Goal: Task Accomplishment & Management: Manage account settings

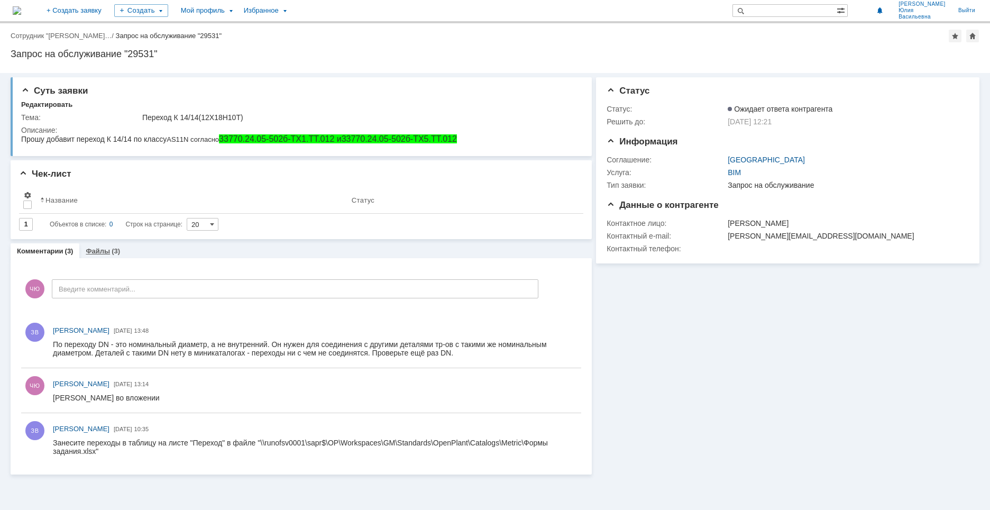
click at [102, 250] on link "Файлы" at bounding box center [98, 251] width 24 height 8
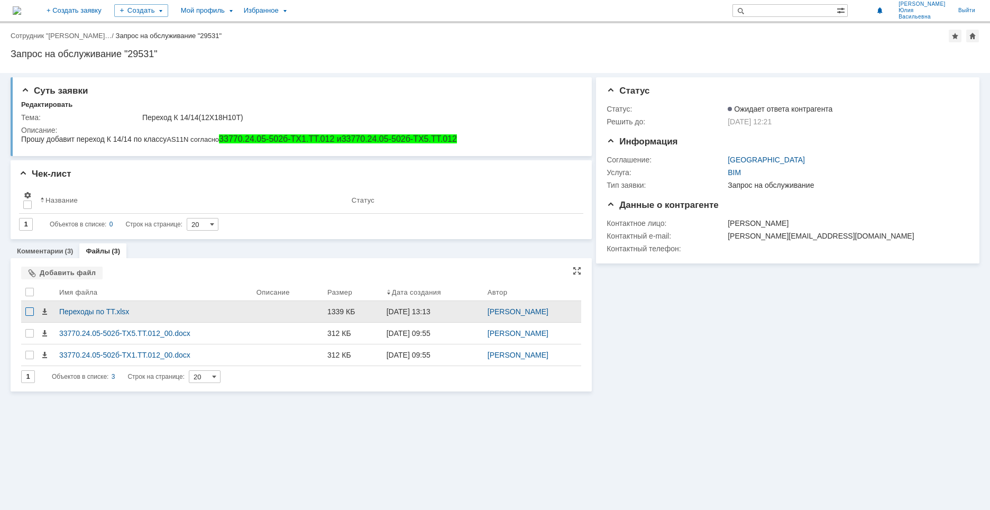
click at [30, 313] on div at bounding box center [29, 311] width 8 height 8
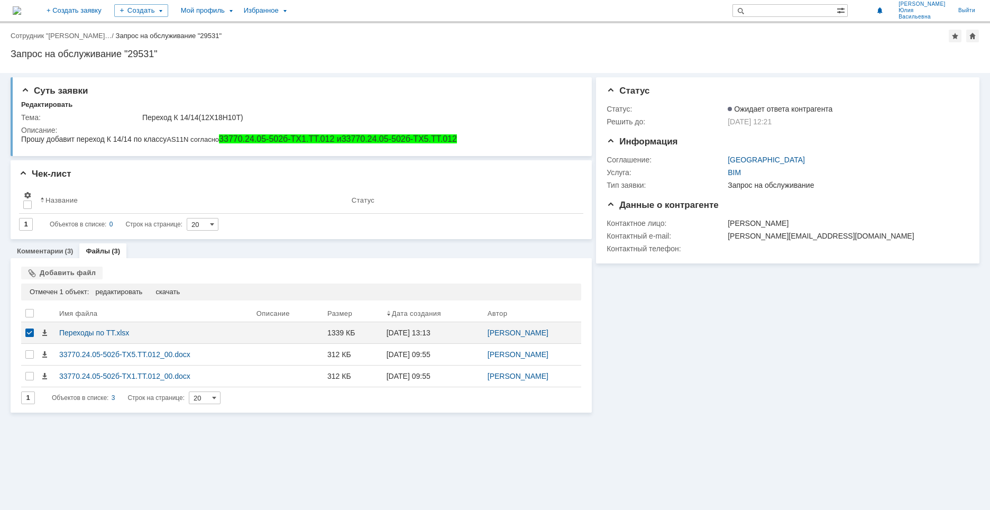
click at [368, 459] on div "Суть заявки Редактировать Тема: Переход К 14/14(12Х18Н10Т) Описание: Чек-лист Р…" at bounding box center [495, 291] width 990 height 437
click at [29, 331] on div at bounding box center [29, 332] width 8 height 8
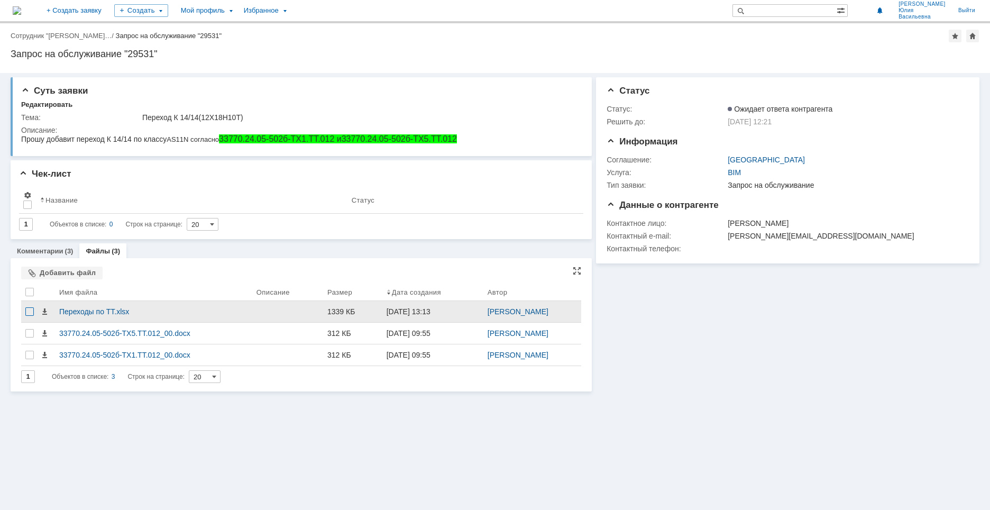
click at [27, 311] on div at bounding box center [29, 311] width 8 height 8
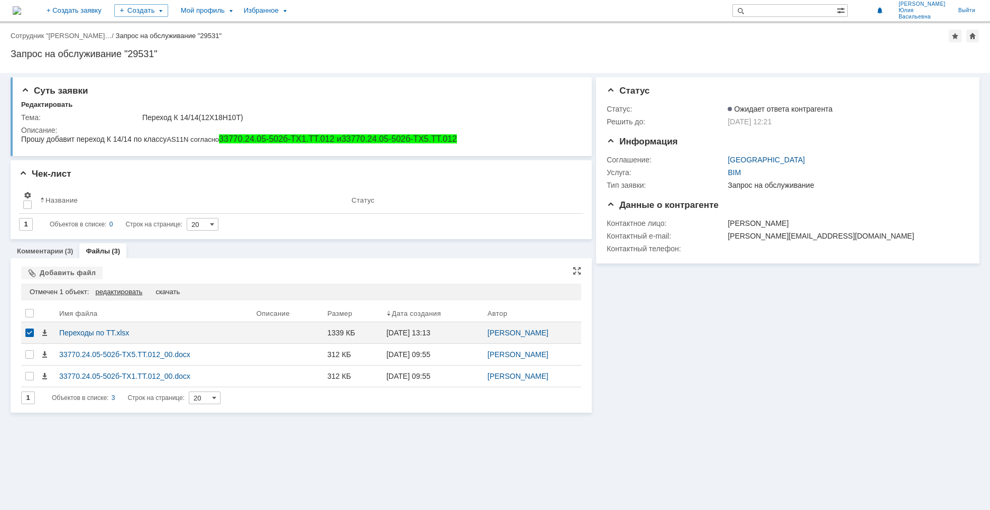
click at [129, 293] on div "редактировать" at bounding box center [118, 292] width 47 height 8
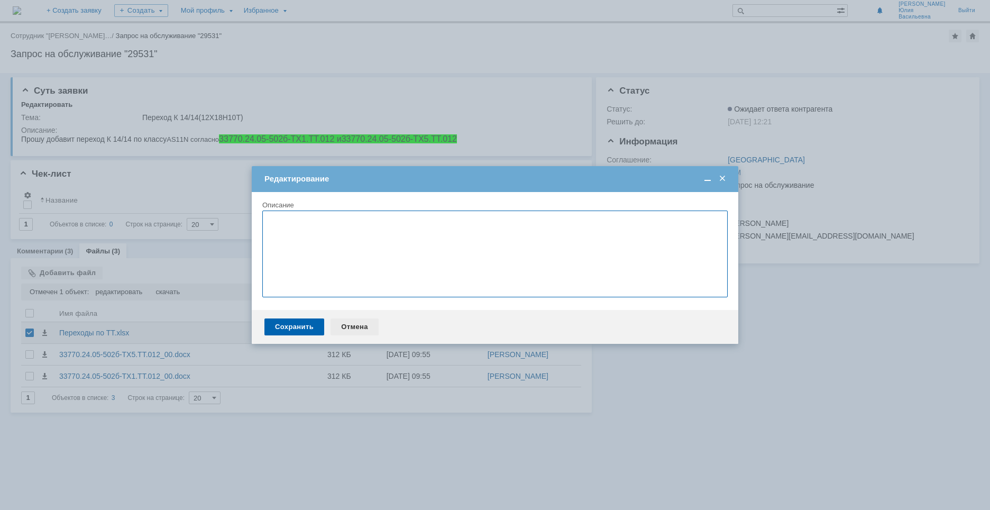
click at [354, 329] on div "Отмена" at bounding box center [355, 326] width 48 height 17
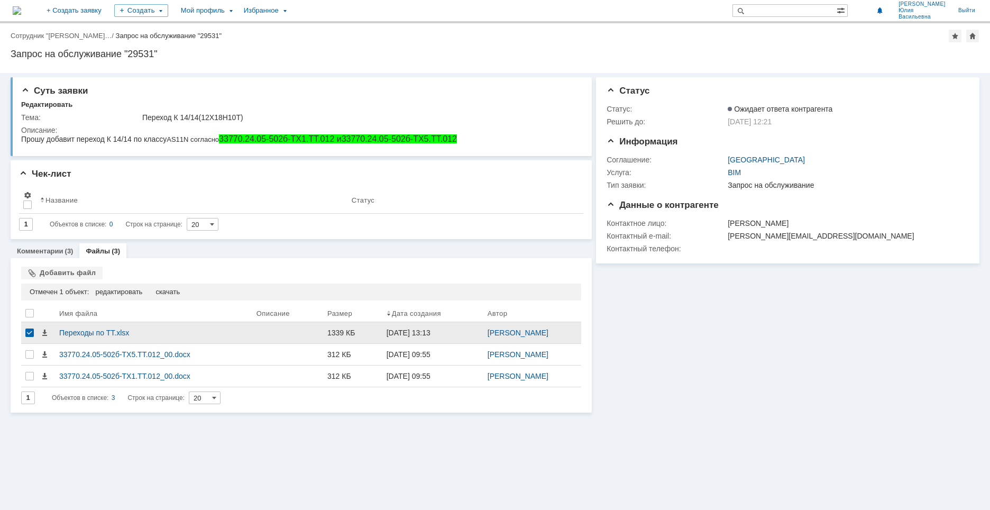
click at [30, 333] on div at bounding box center [29, 332] width 8 height 8
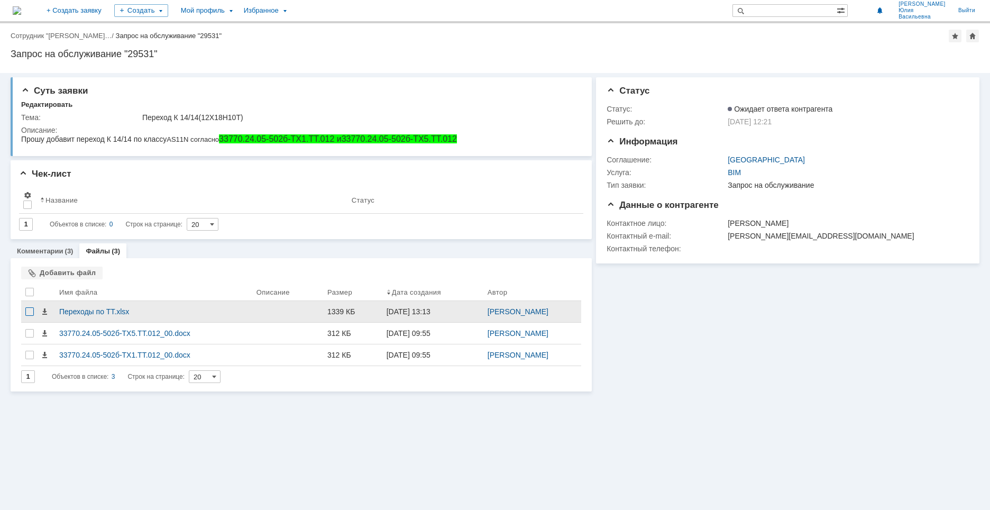
click at [31, 311] on div at bounding box center [29, 311] width 8 height 8
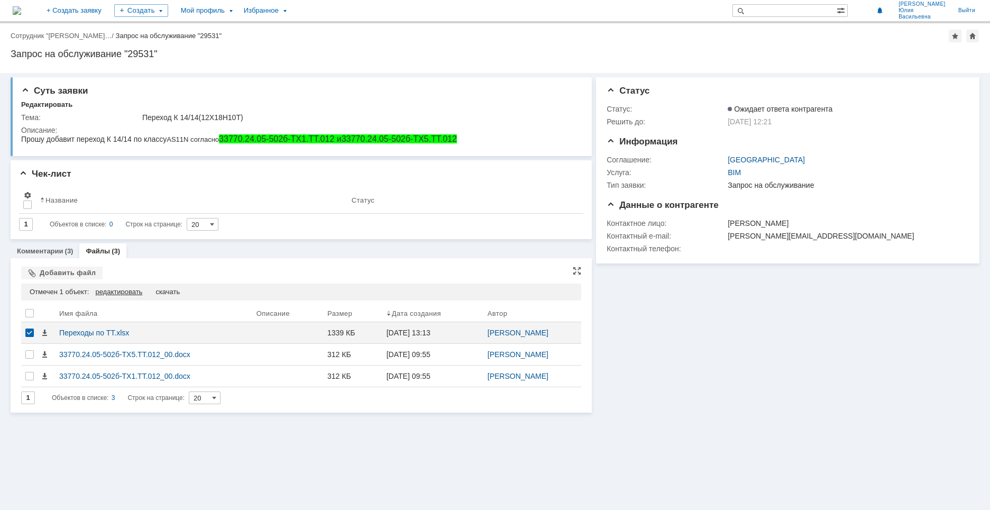
click at [115, 295] on div "редактировать" at bounding box center [118, 292] width 47 height 8
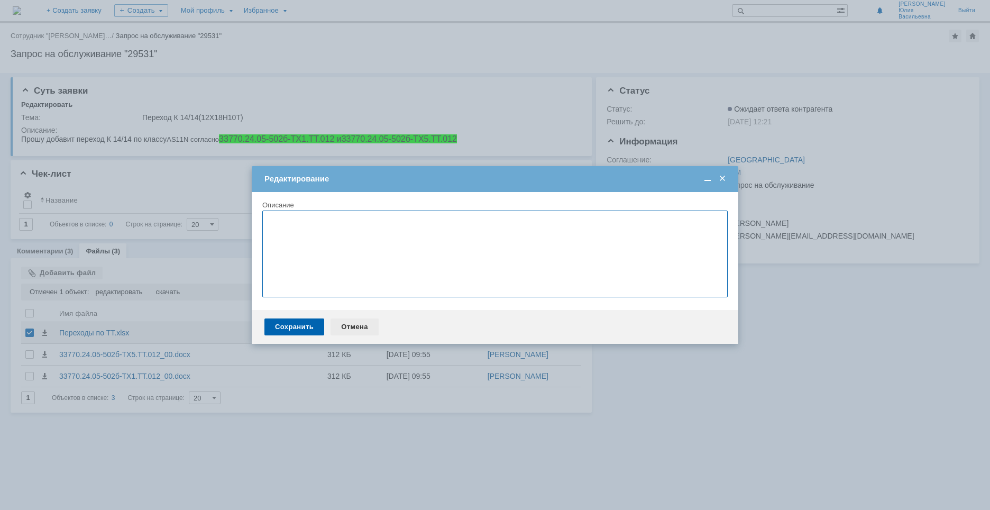
click at [365, 328] on div "Отмена" at bounding box center [355, 326] width 48 height 17
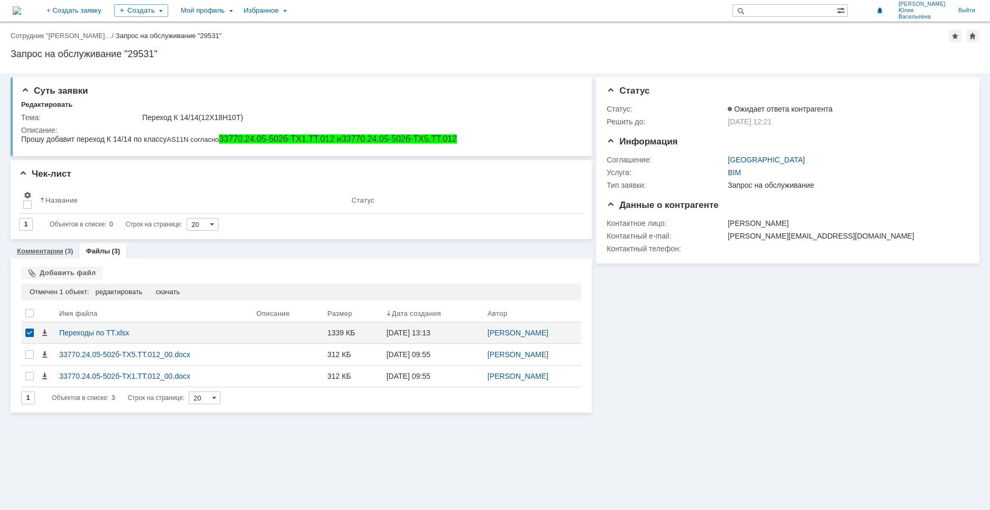
click at [53, 256] on div "Комментарии (3)" at bounding box center [45, 250] width 69 height 15
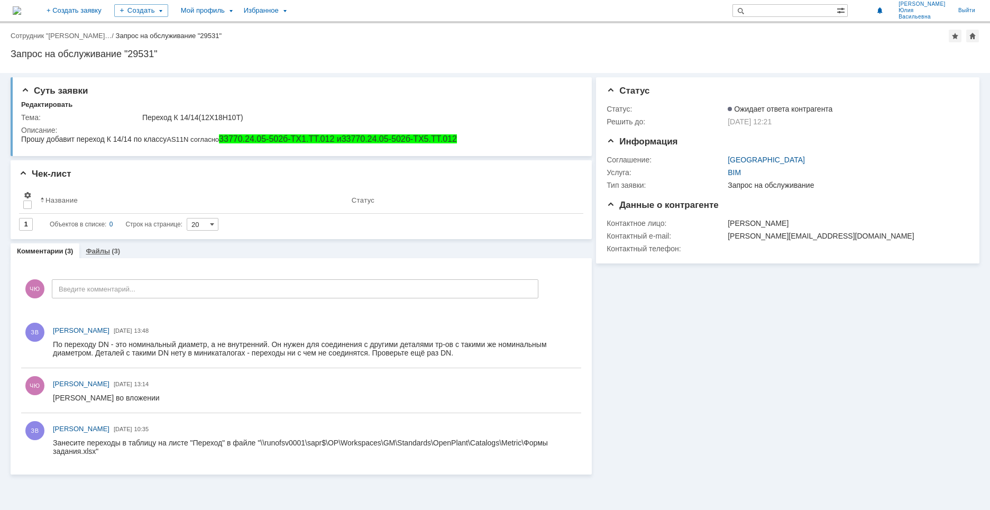
click at [103, 250] on link "Файлы" at bounding box center [98, 251] width 24 height 8
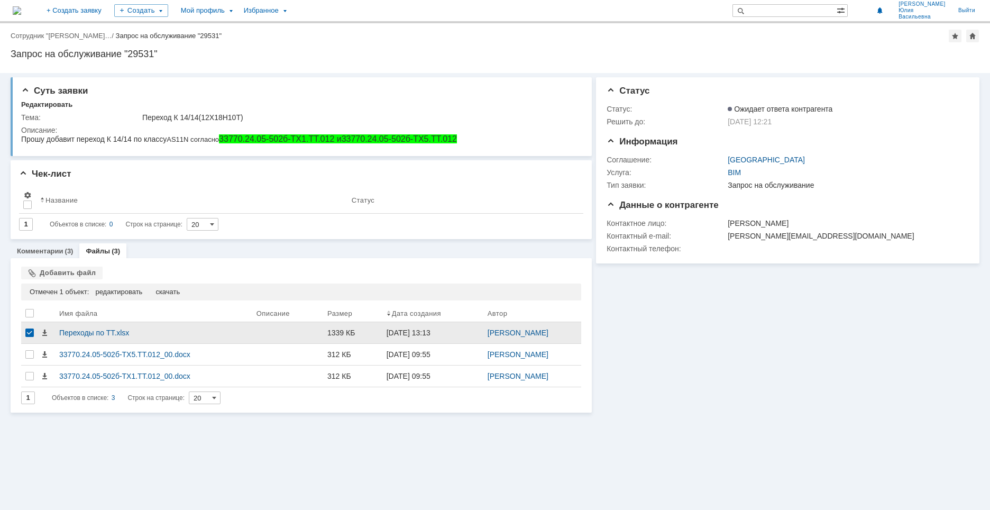
click at [30, 334] on div at bounding box center [29, 332] width 8 height 8
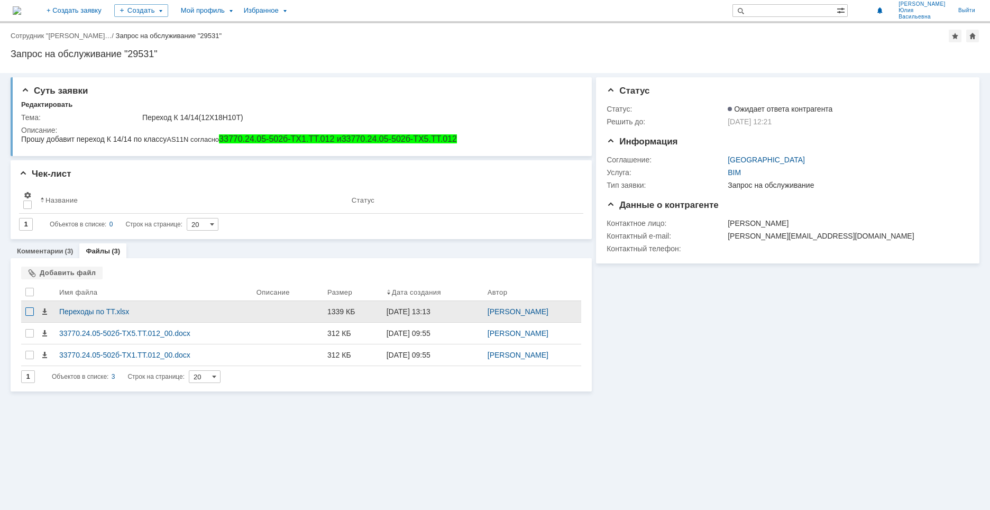
click at [29, 309] on div at bounding box center [29, 311] width 8 height 8
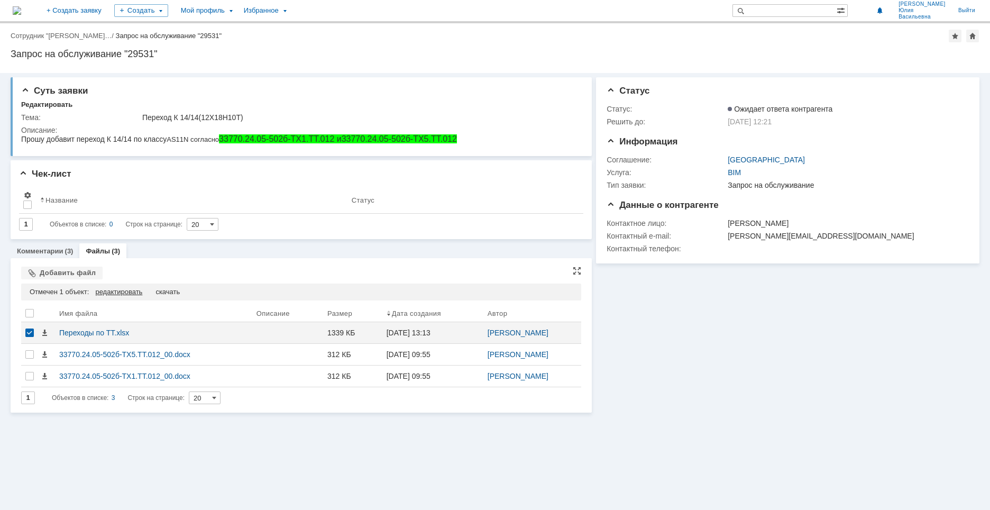
click at [129, 290] on div "редактировать" at bounding box center [118, 292] width 47 height 8
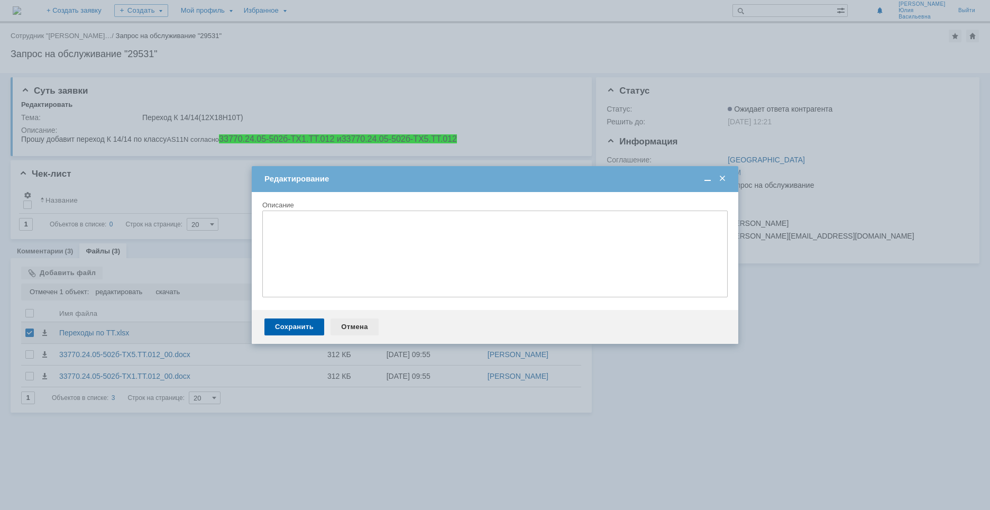
click at [352, 325] on div "Отмена" at bounding box center [355, 326] width 48 height 17
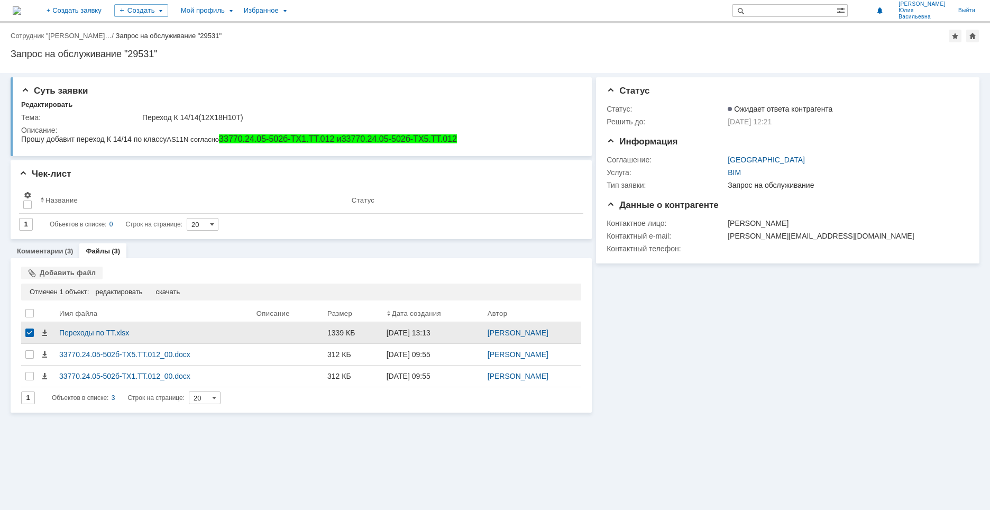
click at [31, 332] on div at bounding box center [29, 332] width 8 height 8
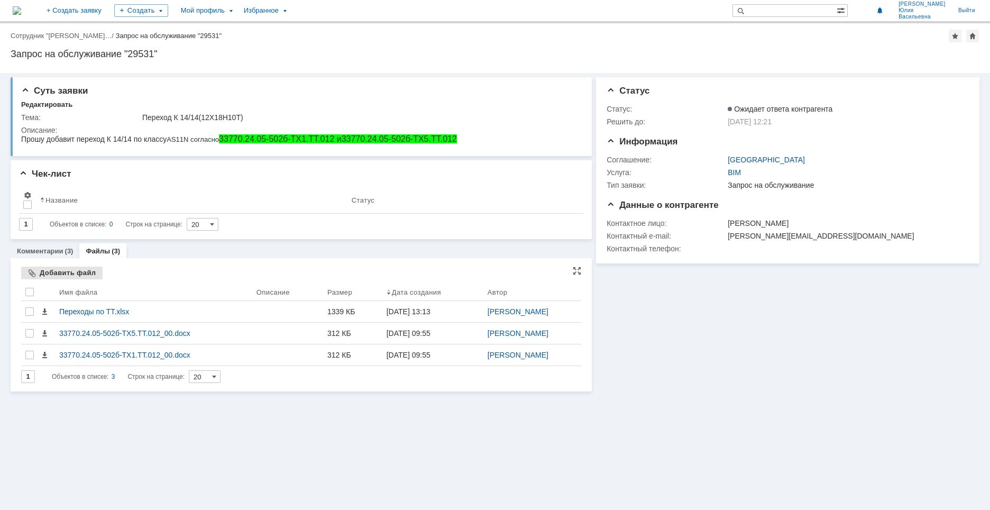
click at [58, 271] on div "Добавить файл" at bounding box center [61, 273] width 81 height 13
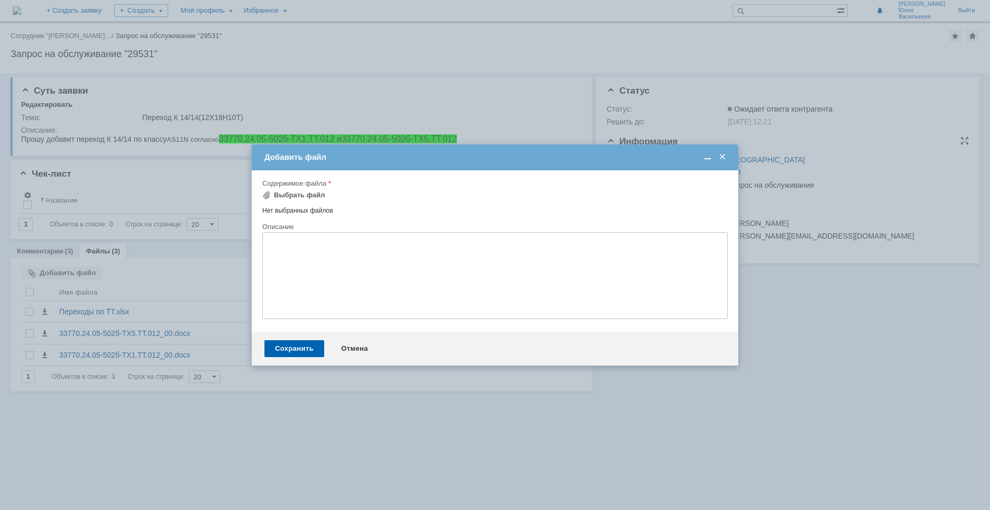
click at [723, 152] on span at bounding box center [722, 157] width 11 height 10
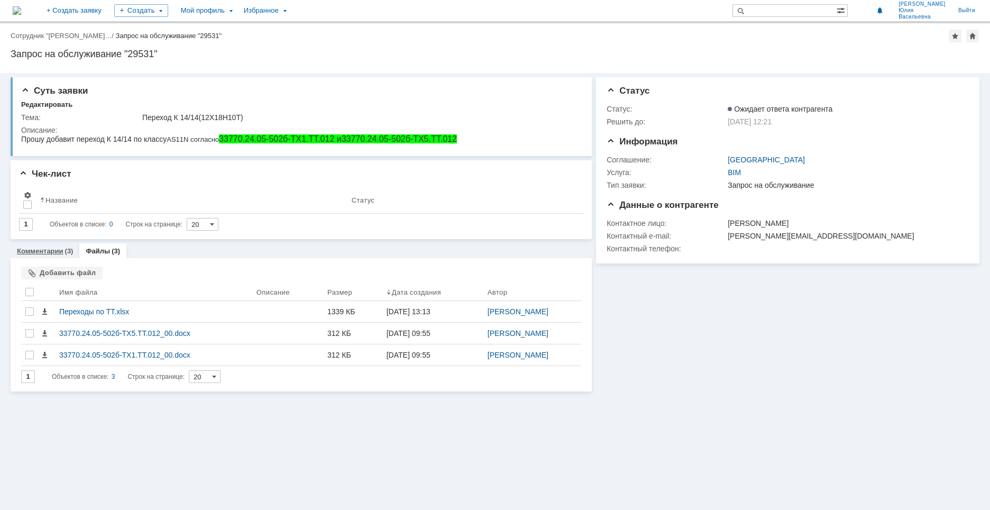
click at [41, 253] on link "Комментарии" at bounding box center [40, 251] width 47 height 8
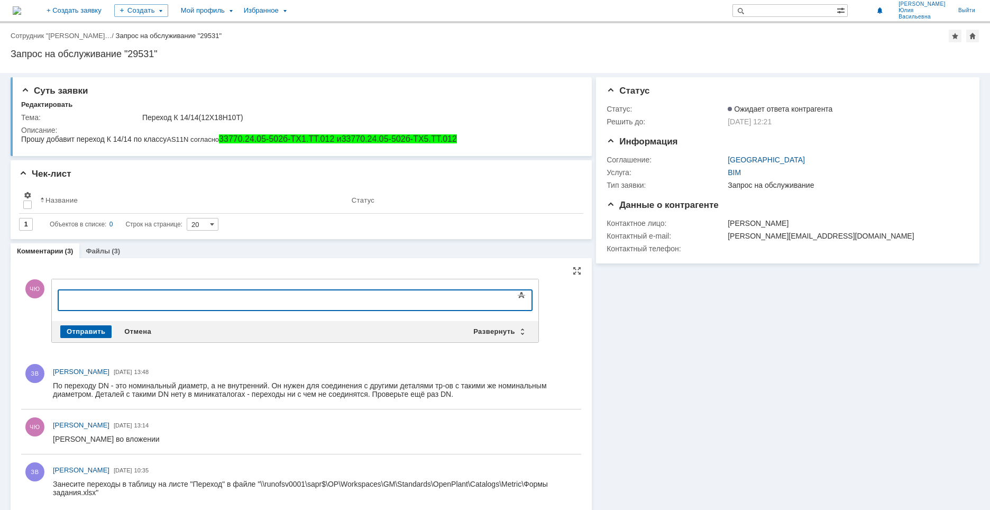
click at [134, 306] on body at bounding box center [144, 299] width 159 height 18
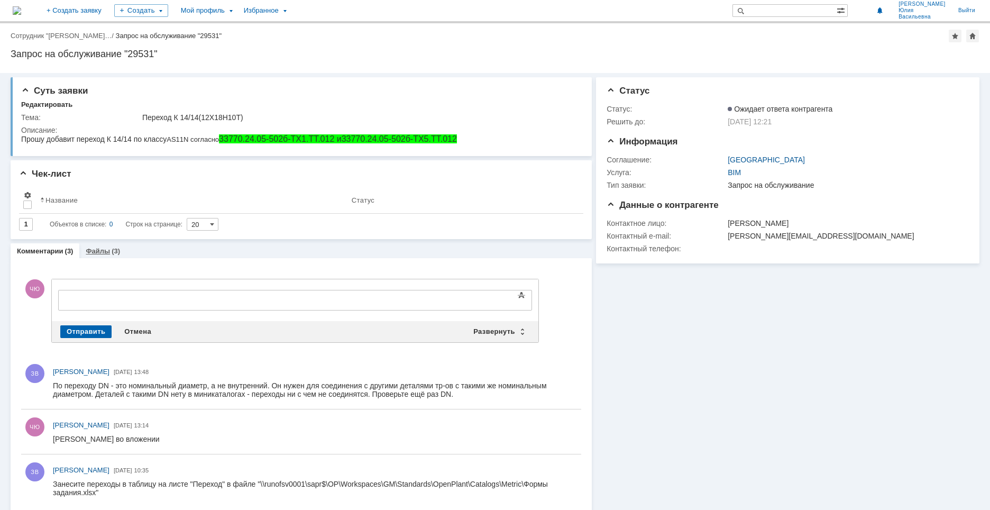
click at [100, 250] on link "Файлы" at bounding box center [98, 251] width 24 height 8
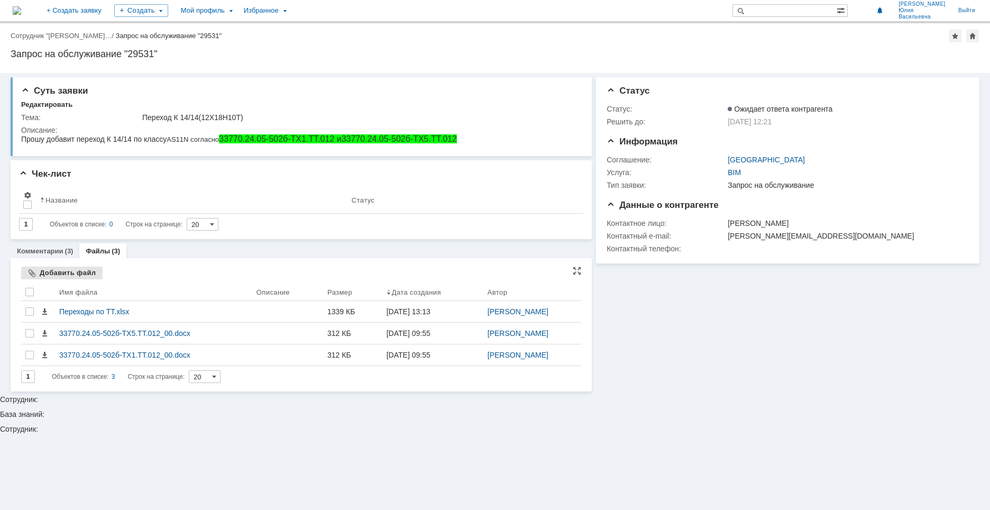
click at [87, 273] on div "Добавить файл" at bounding box center [61, 273] width 81 height 13
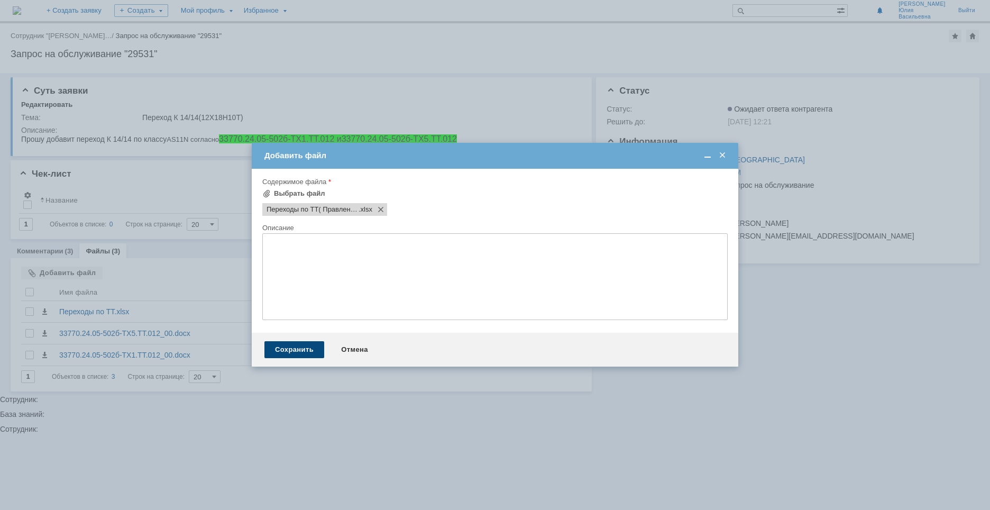
click at [300, 348] on div "Сохранить" at bounding box center [294, 349] width 60 height 17
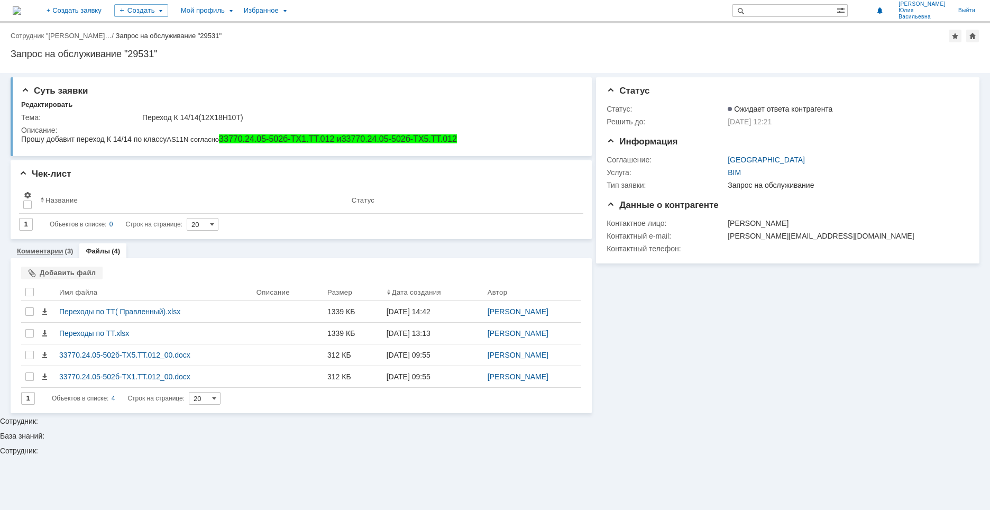
click at [44, 254] on link "Комментарии" at bounding box center [40, 251] width 47 height 8
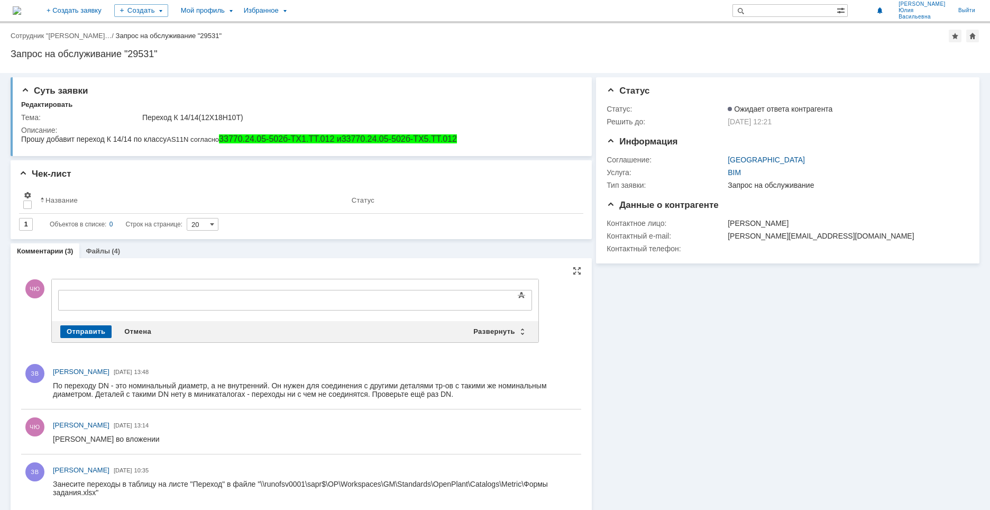
click at [488, 440] on html "[PERSON_NAME] во вложении" at bounding box center [312, 440] width 518 height 10
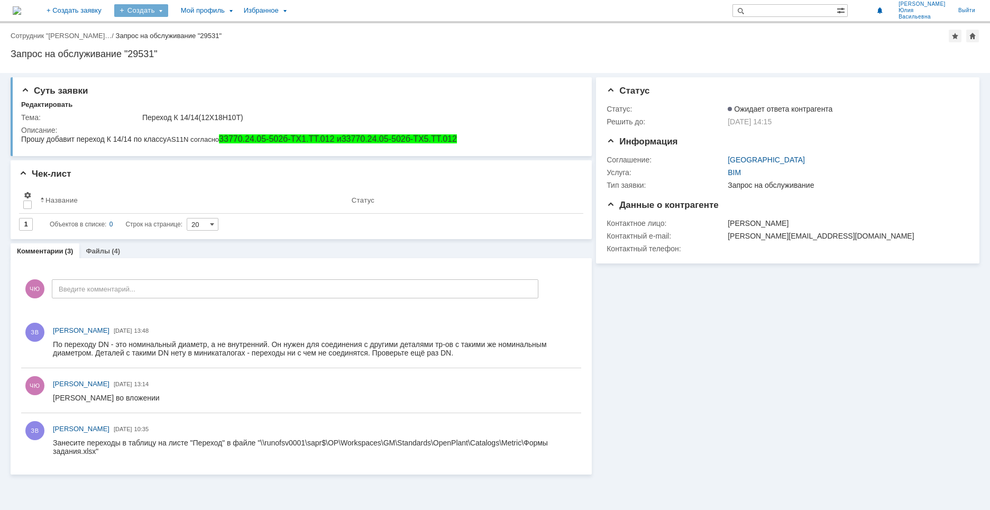
click at [168, 12] on div "Создать" at bounding box center [141, 10] width 54 height 13
click at [237, 13] on div "Мой профиль" at bounding box center [206, 10] width 63 height 21
click at [257, 47] on div "Заявки" at bounding box center [217, 48] width 80 height 13
click at [237, 6] on div "Мой профиль" at bounding box center [206, 10] width 63 height 21
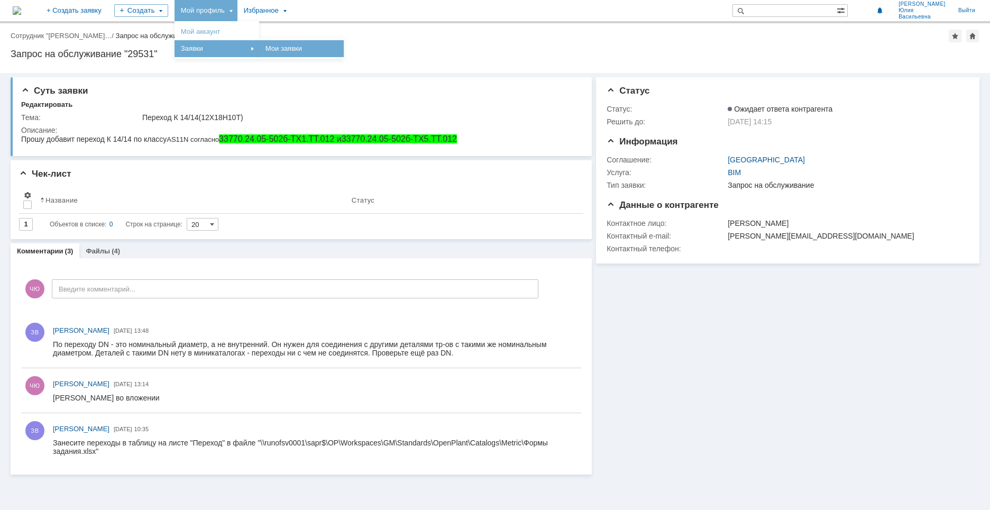
click at [342, 44] on link "Мои заявки" at bounding box center [301, 48] width 80 height 13
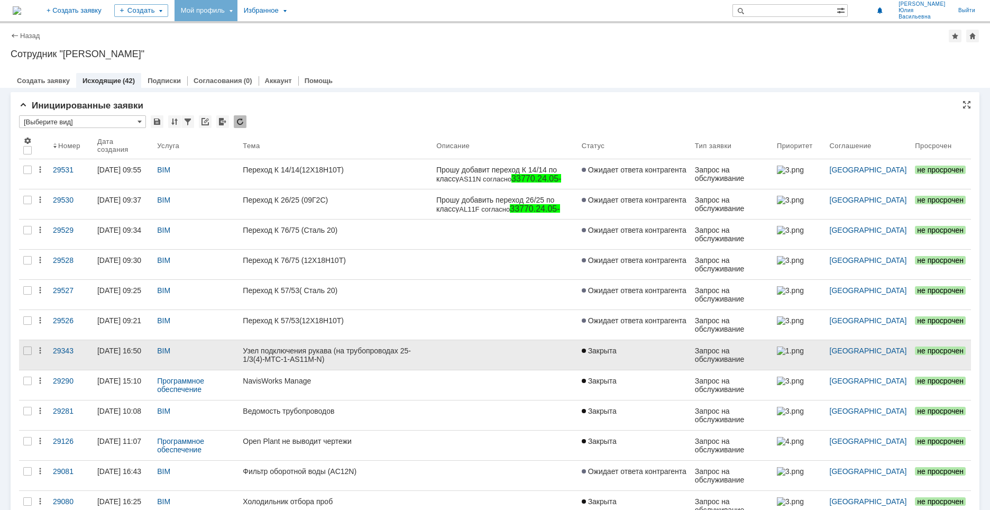
click at [375, 360] on div "Узел подключения рукава (на трубопроводах 25-1/3(4)-МТС-1-AS11M-N)" at bounding box center [335, 354] width 185 height 17
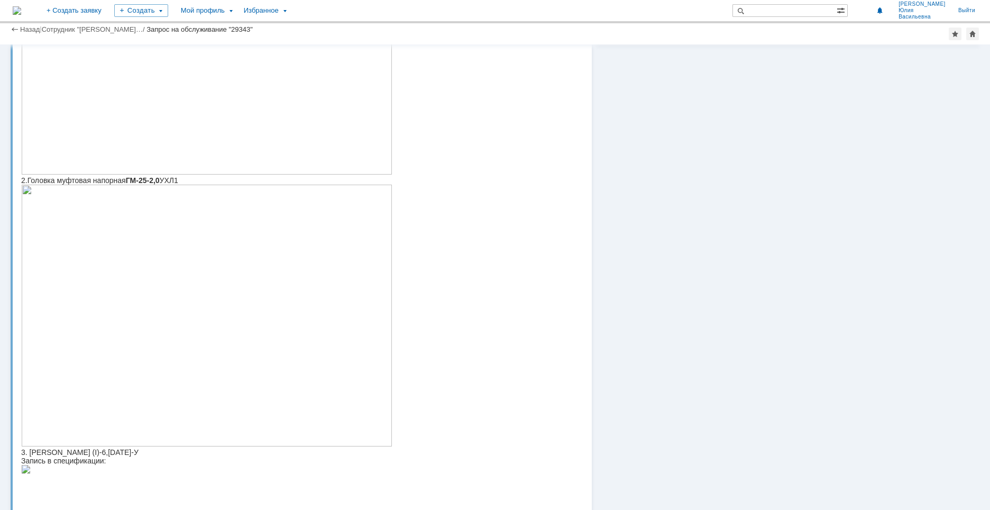
scroll to position [370, 0]
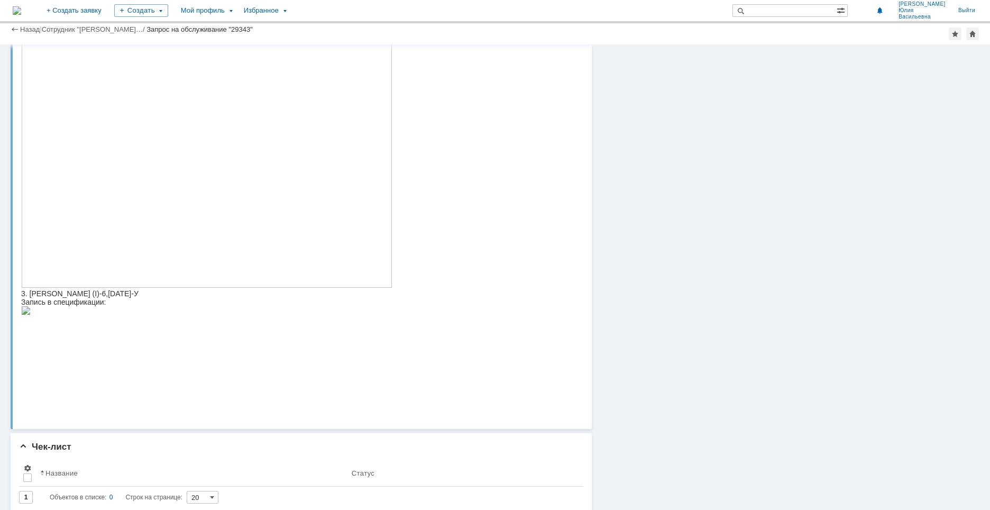
click at [31, 315] on img at bounding box center [26, 310] width 10 height 8
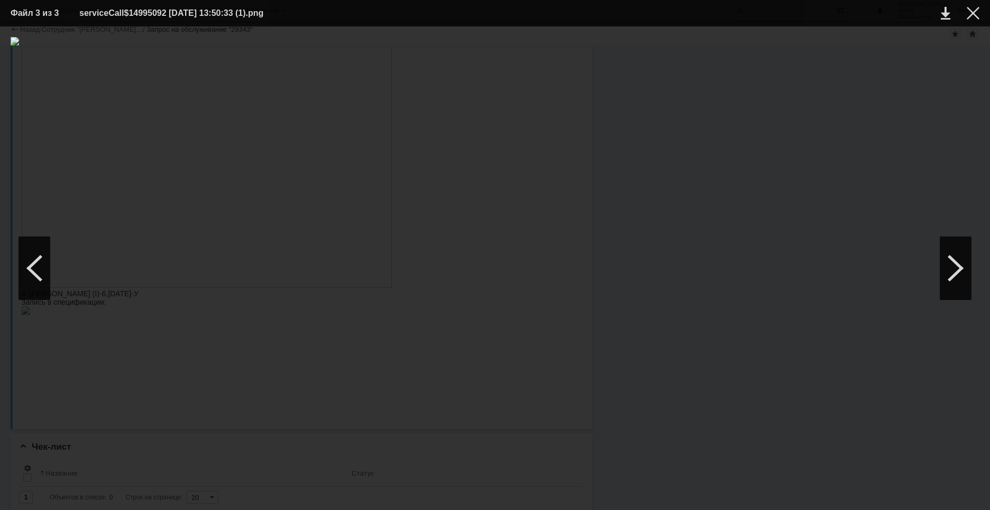
click at [507, 288] on img at bounding box center [495, 268] width 969 height 462
click at [972, 14] on div at bounding box center [973, 13] width 13 height 13
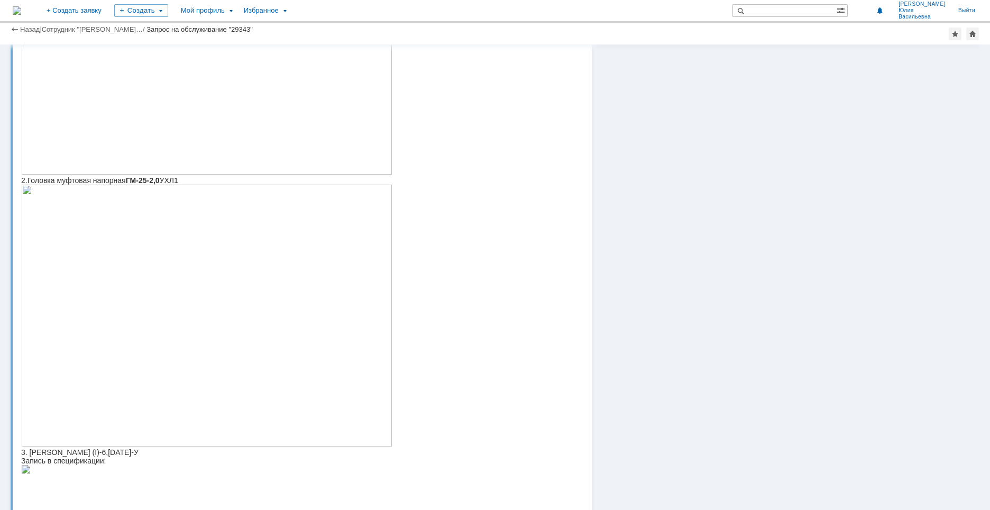
scroll to position [53, 0]
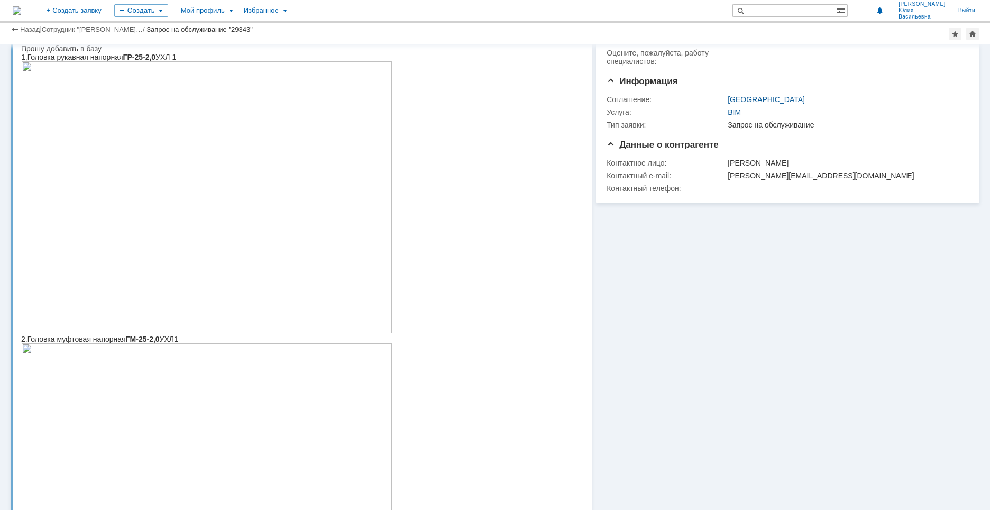
click at [206, 99] on img at bounding box center [206, 197] width 371 height 272
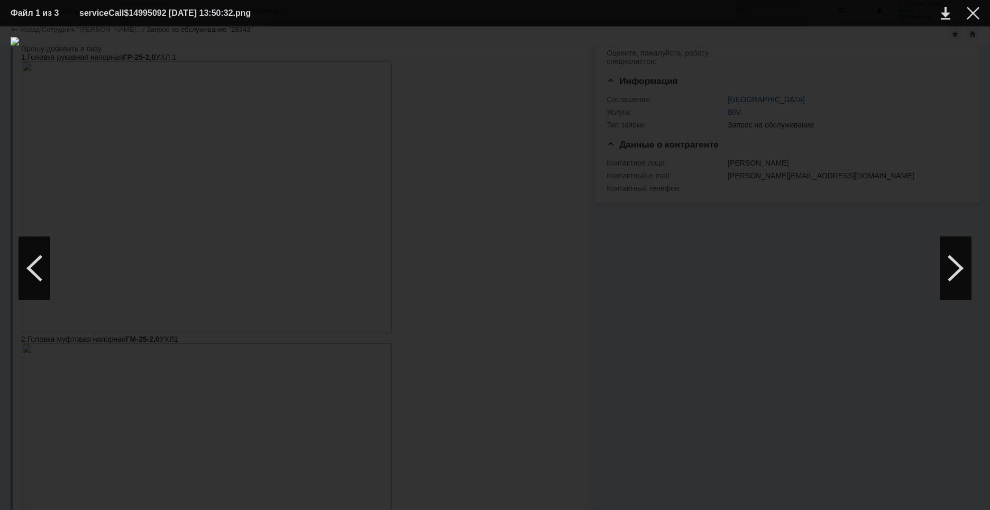
click at [643, 214] on img at bounding box center [495, 268] width 969 height 462
click at [968, 13] on div at bounding box center [973, 13] width 13 height 13
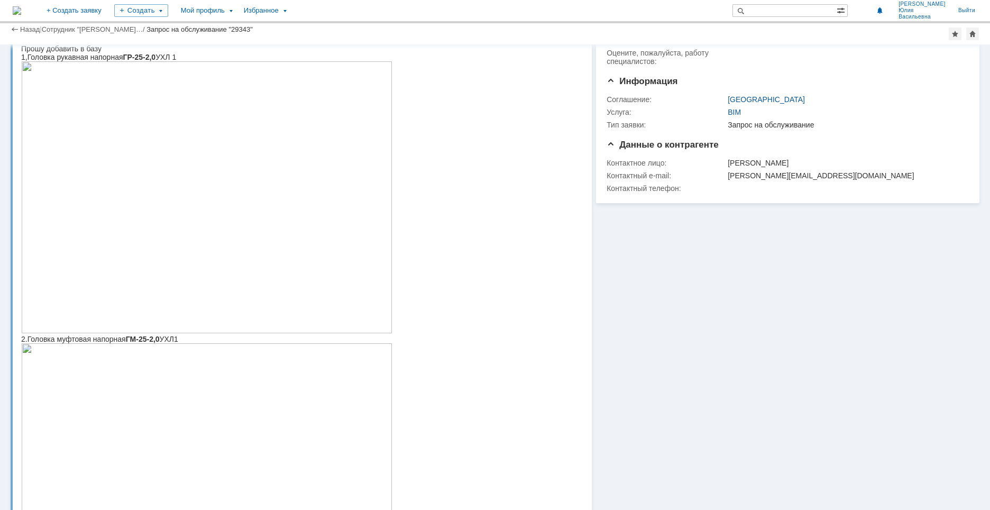
scroll to position [159, 0]
